Goal: Transaction & Acquisition: Purchase product/service

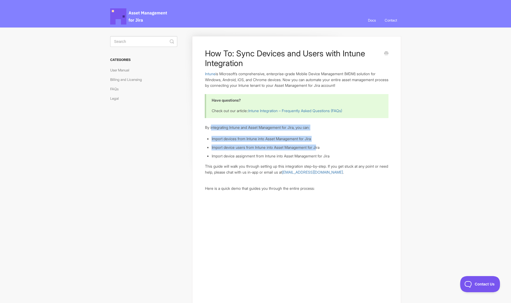
drag, startPoint x: 212, startPoint y: 127, endPoint x: 322, endPoint y: 149, distance: 111.9
drag, startPoint x: 322, startPoint y: 149, endPoint x: 284, endPoint y: 150, distance: 37.2
click at [284, 150] on ul "Import devices from Intune into Asset Management for Jira Import device users f…" at bounding box center [299, 147] width 177 height 23
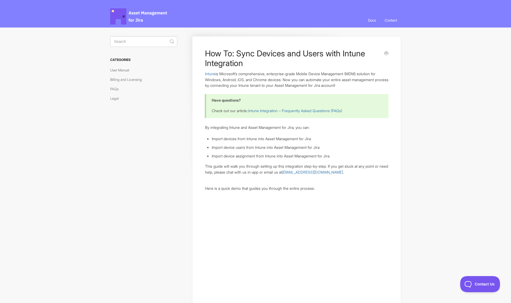
click at [218, 152] on ul "Import devices from Intune into Asset Management for Jira Import device users f…" at bounding box center [299, 147] width 177 height 23
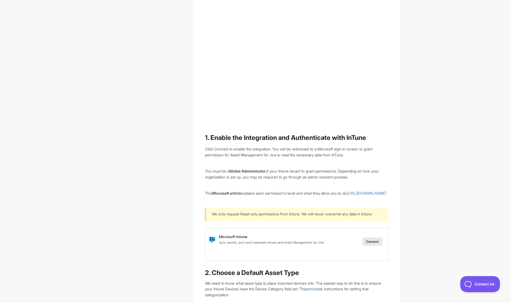
scroll to position [303, 0]
drag, startPoint x: 214, startPoint y: 192, endPoint x: 299, endPoint y: 190, distance: 85.1
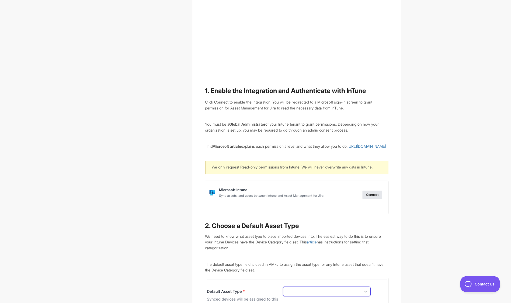
click at [237, 170] on p "We only request Read-only permissions from Intune. We will never overwrite any …" at bounding box center [296, 167] width 170 height 6
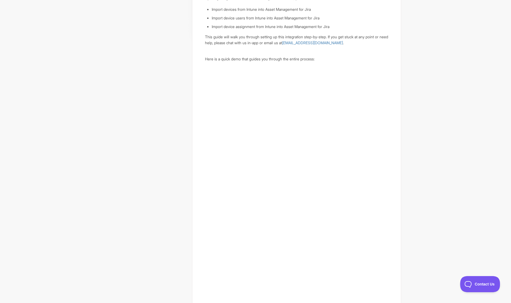
scroll to position [143, 0]
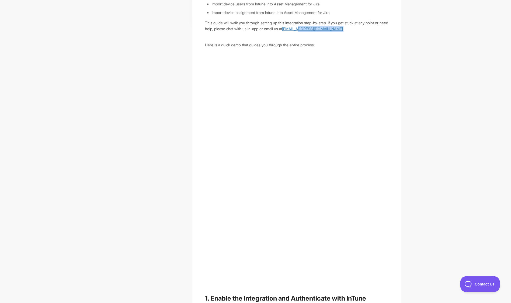
drag, startPoint x: 380, startPoint y: 30, endPoint x: 320, endPoint y: 29, distance: 59.3
click at [320, 29] on p "This guide will walk you through setting up this integration step-by-step. If y…" at bounding box center [296, 26] width 183 height 12
copy p "assetmanagementforjira.com ."
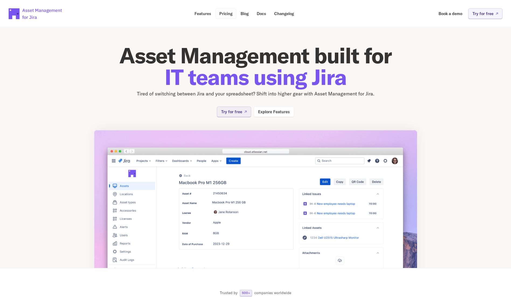
click at [225, 13] on p "Pricing" at bounding box center [225, 14] width 13 height 4
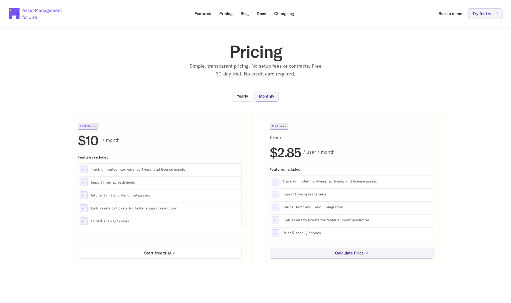
scroll to position [2, 0]
click at [243, 96] on p "Yearly" at bounding box center [242, 96] width 11 height 4
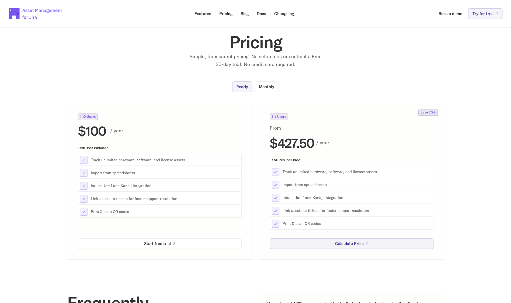
scroll to position [11, 0]
